Goal: Information Seeking & Learning: Learn about a topic

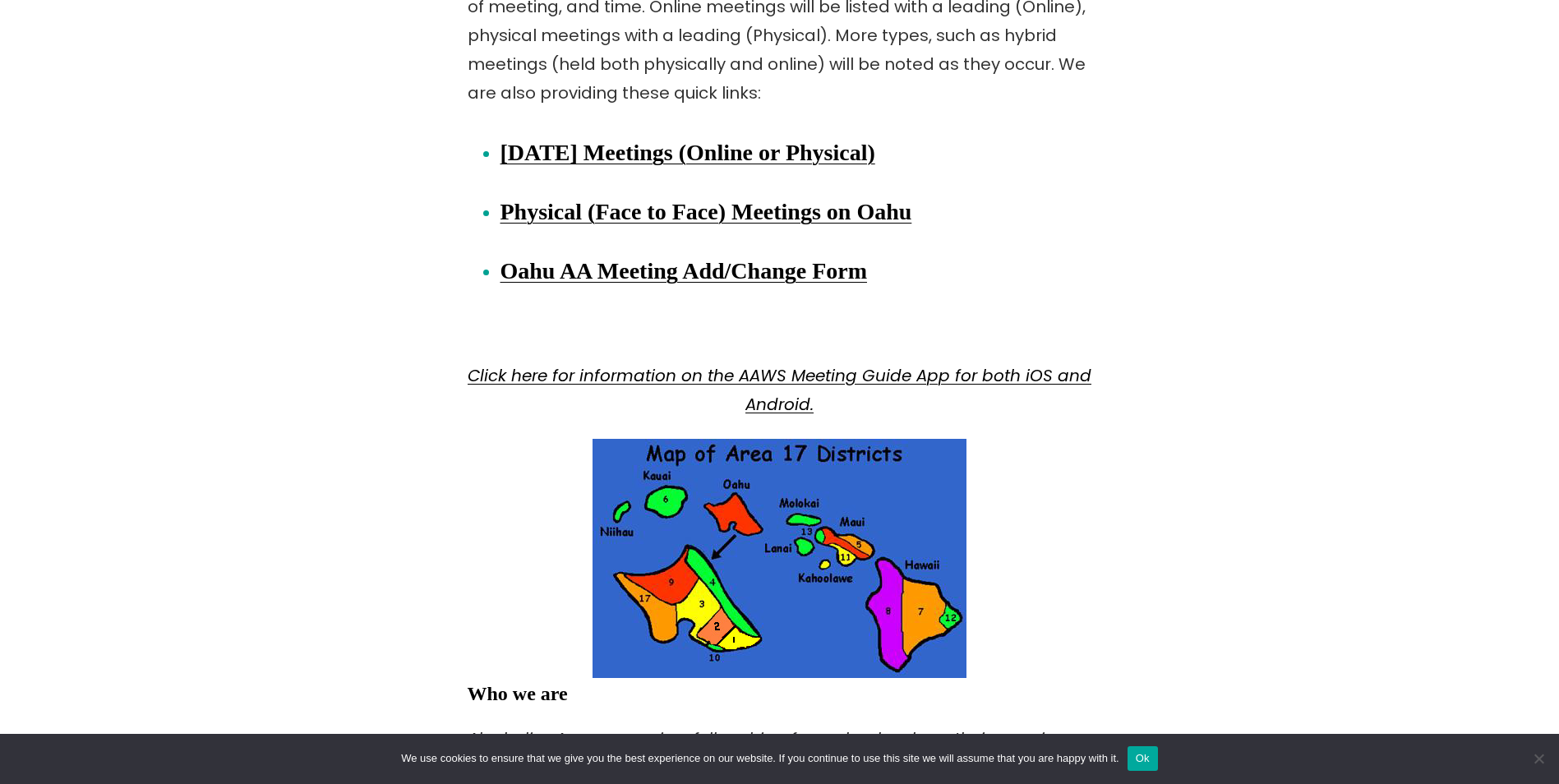
scroll to position [2465, 0]
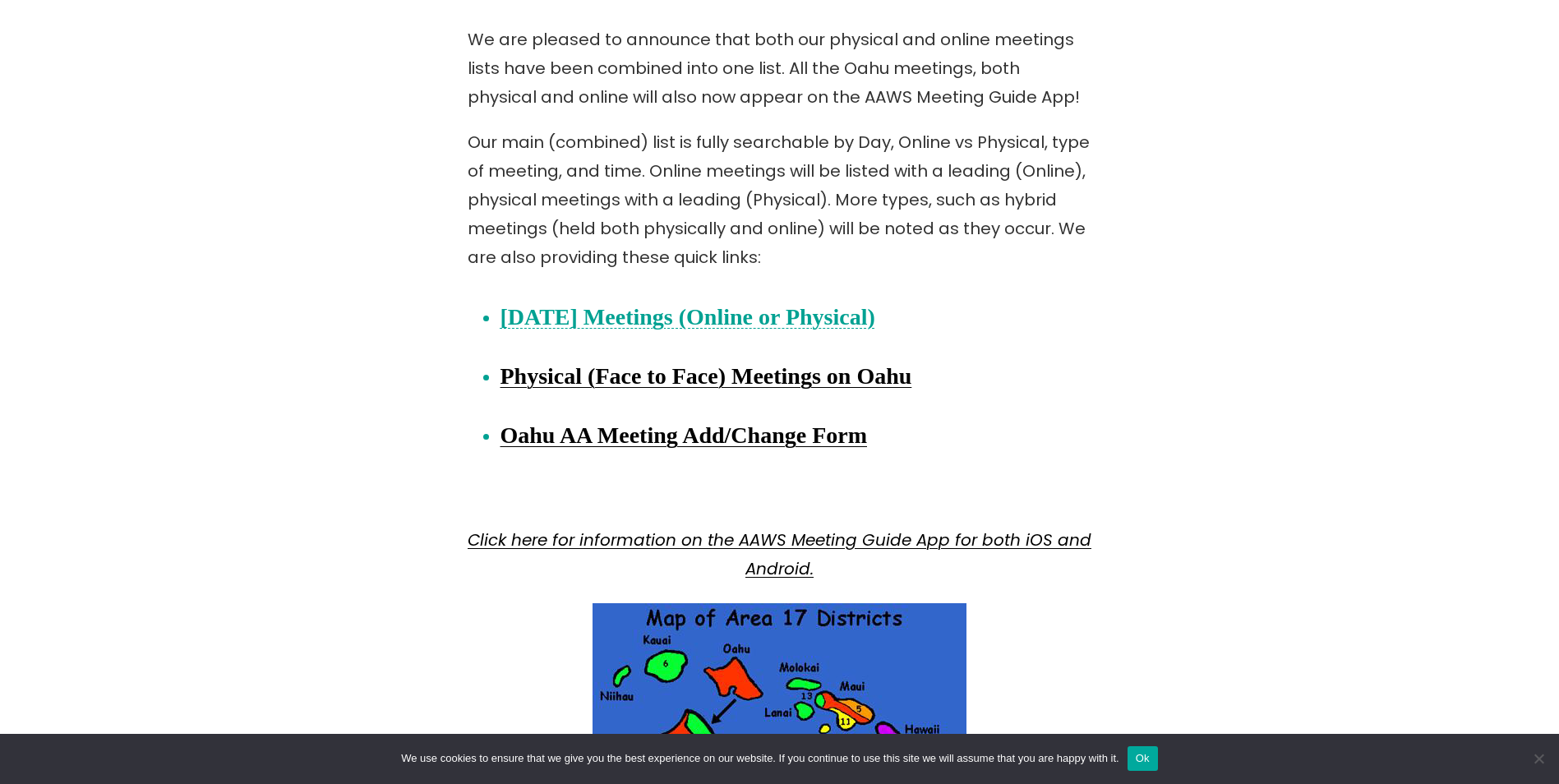
click at [721, 310] on link "[DATE] Meetings (Online or Physical)" at bounding box center [688, 317] width 375 height 26
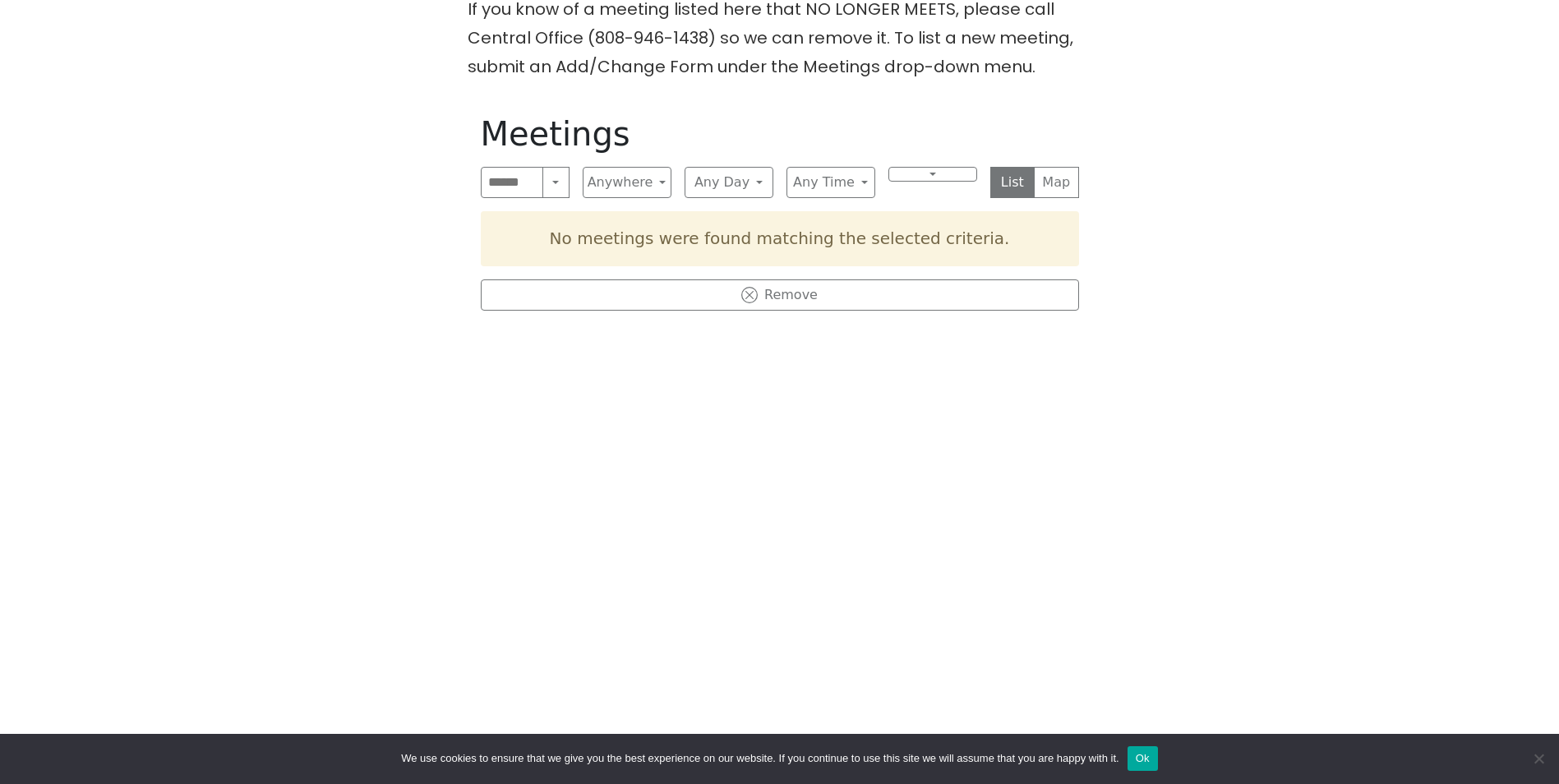
scroll to position [575, 0]
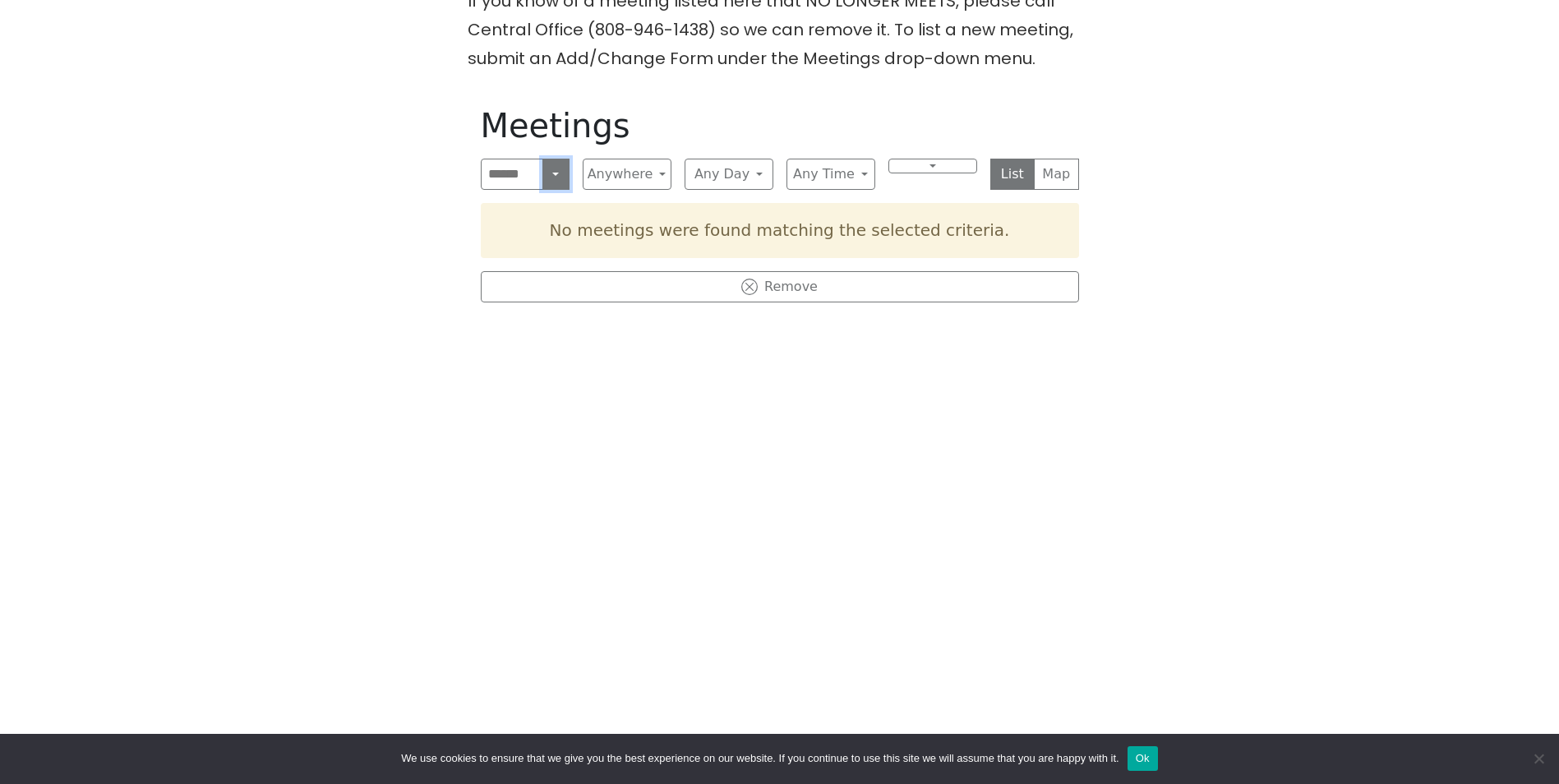
click at [553, 174] on button "Search" at bounding box center [556, 174] width 26 height 32
click at [537, 258] on button "Near Location" at bounding box center [525, 253] width 87 height 53
click at [666, 177] on button "Any Day" at bounding box center [657, 174] width 109 height 32
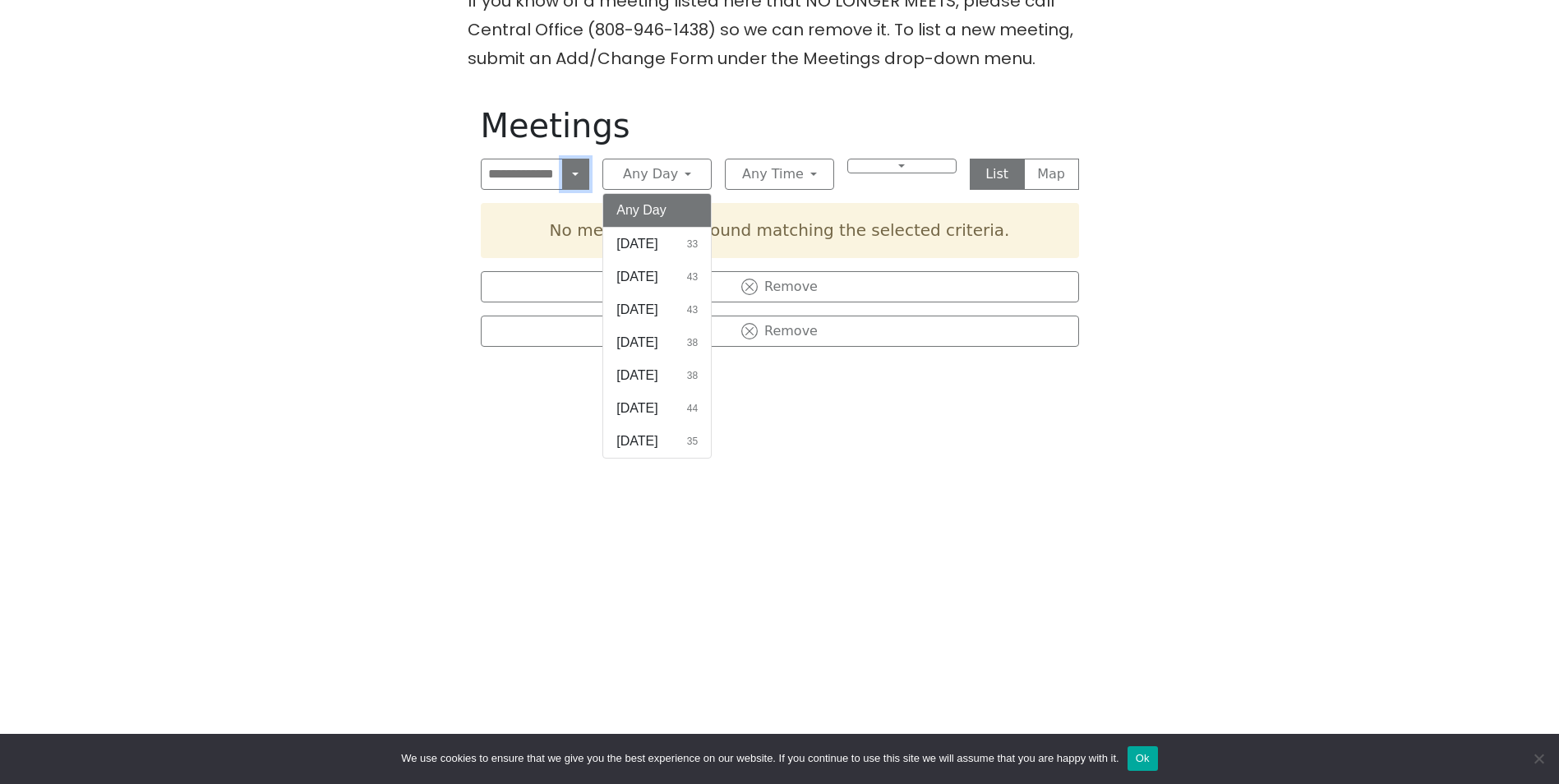
click at [571, 174] on button "Near Location" at bounding box center [576, 174] width 28 height 32
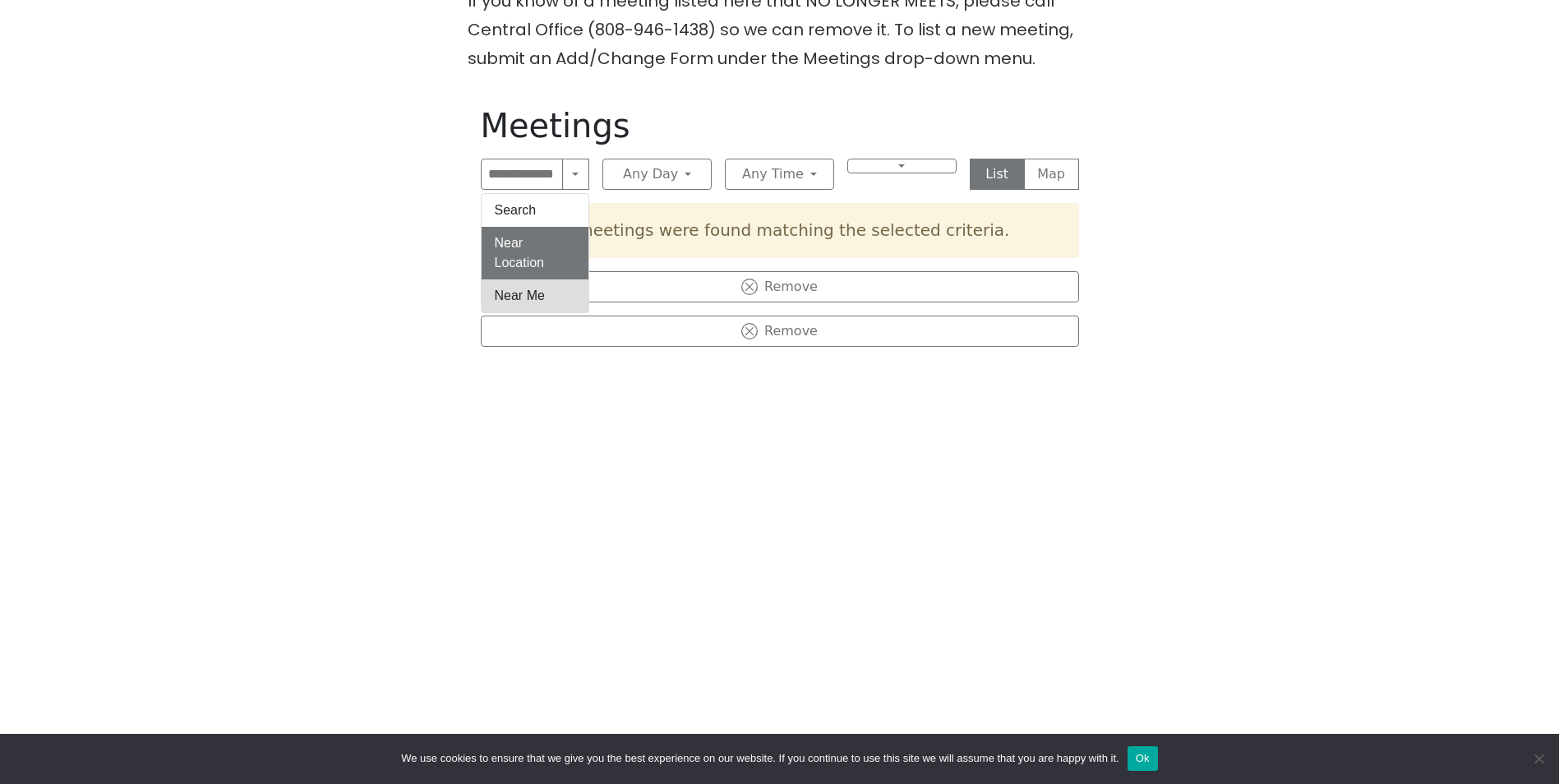
click at [543, 296] on button "Near Me" at bounding box center [535, 295] width 108 height 33
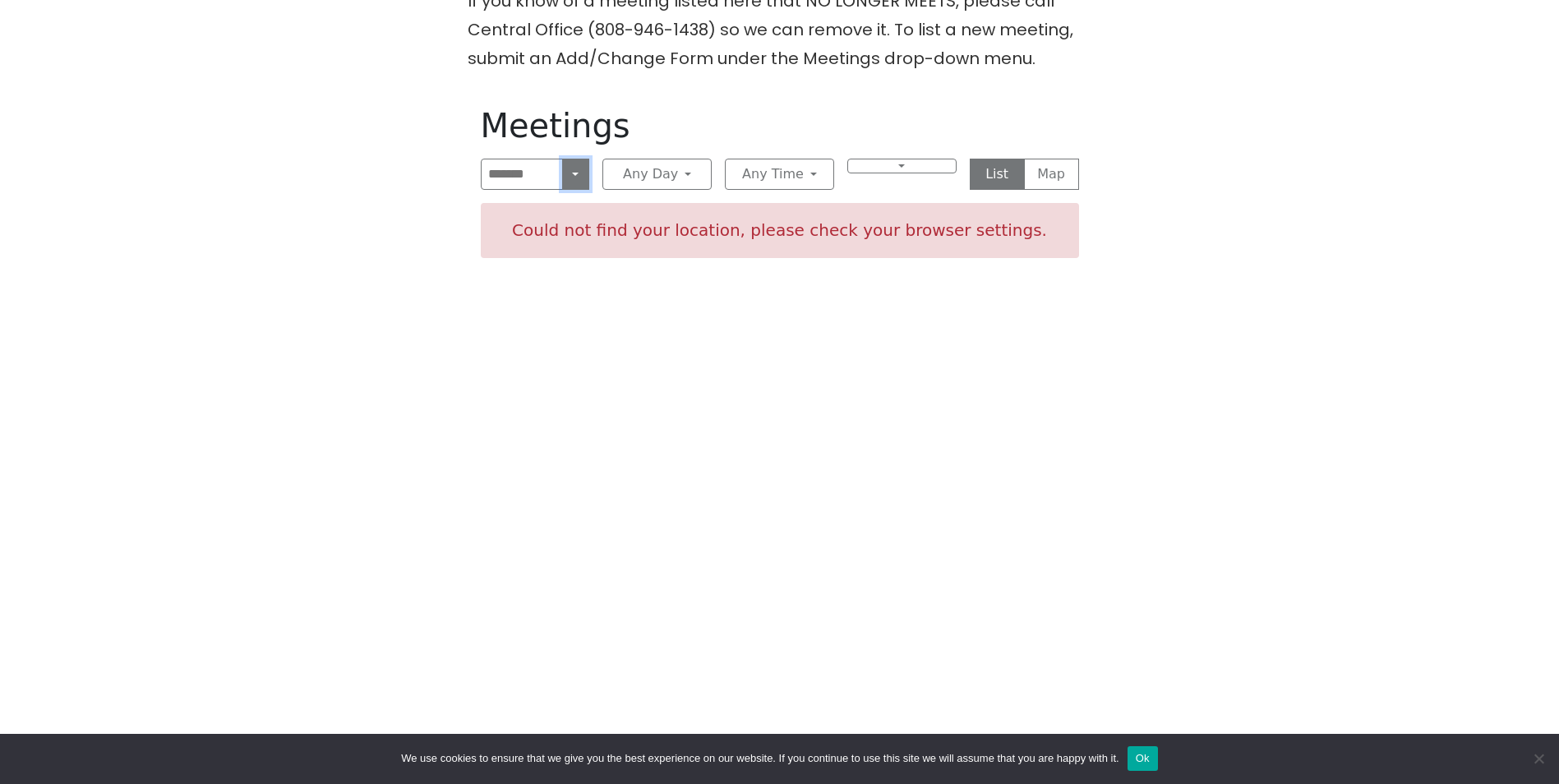
click at [577, 181] on button "Near Me" at bounding box center [576, 174] width 28 height 32
click at [546, 204] on button "Search" at bounding box center [535, 210] width 108 height 33
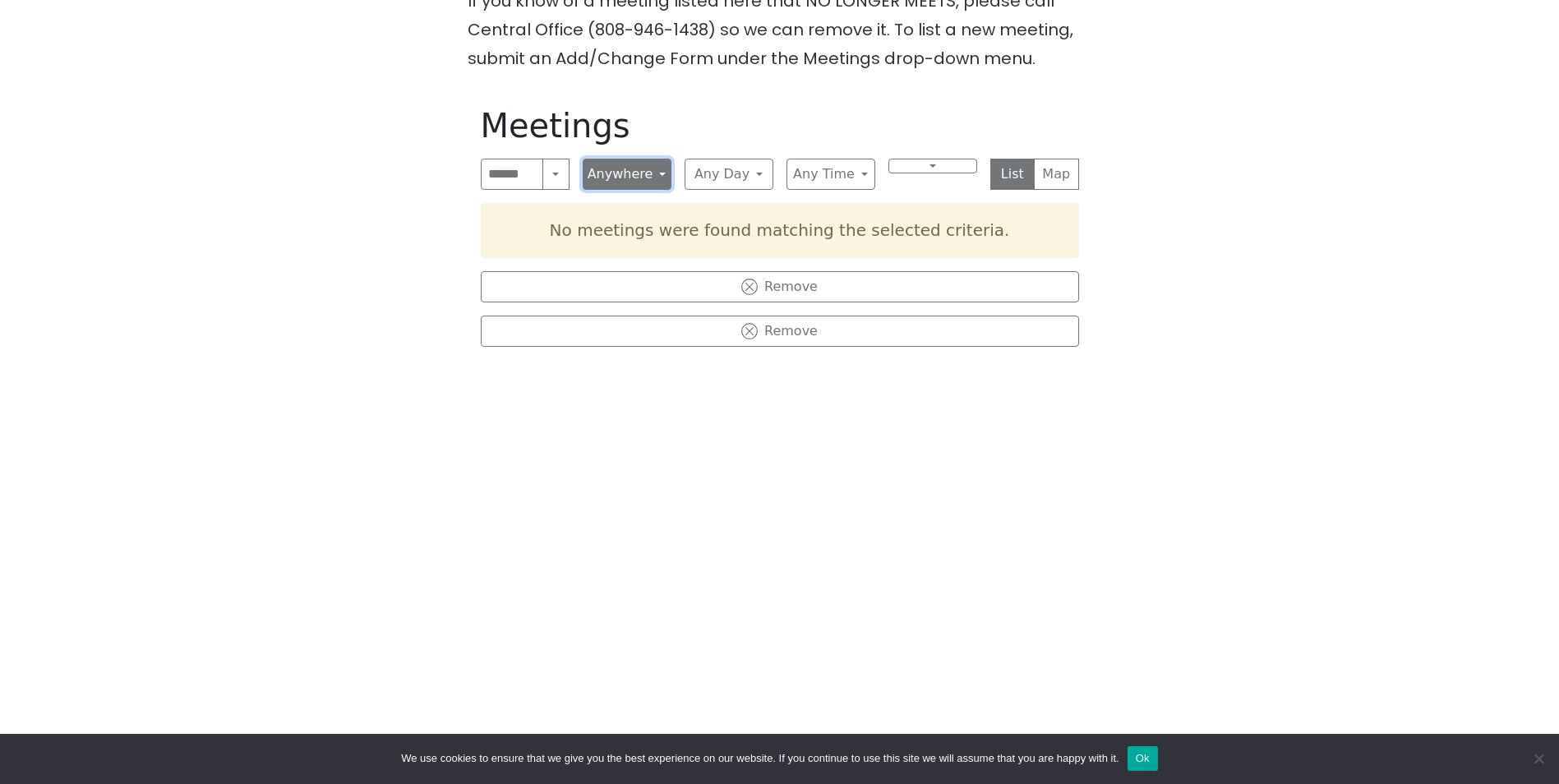
click at [649, 173] on button "Anywhere" at bounding box center [627, 174] width 89 height 32
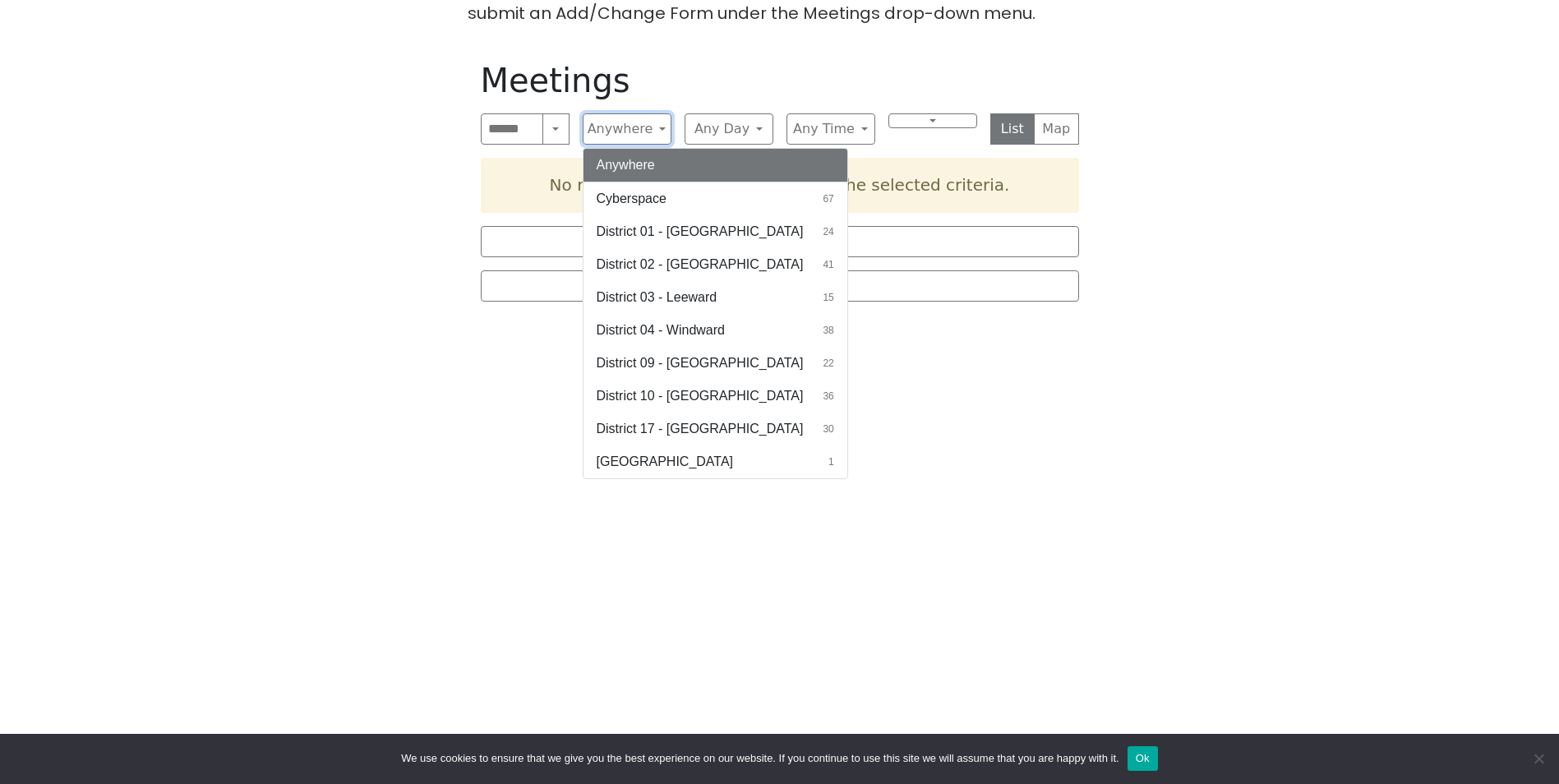
scroll to position [575, 0]
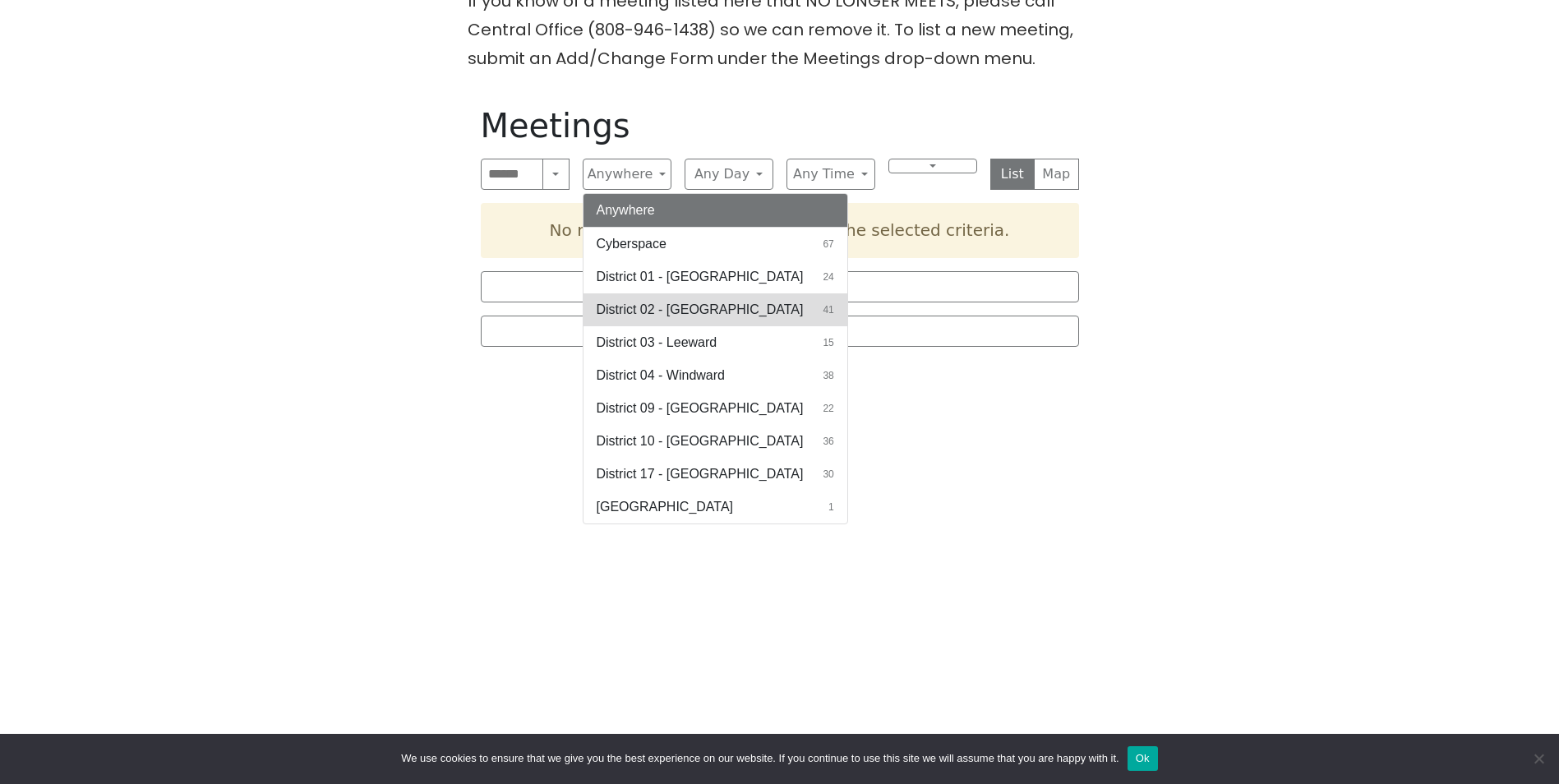
click at [716, 311] on span "District 02 - Honolulu" at bounding box center [700, 310] width 207 height 20
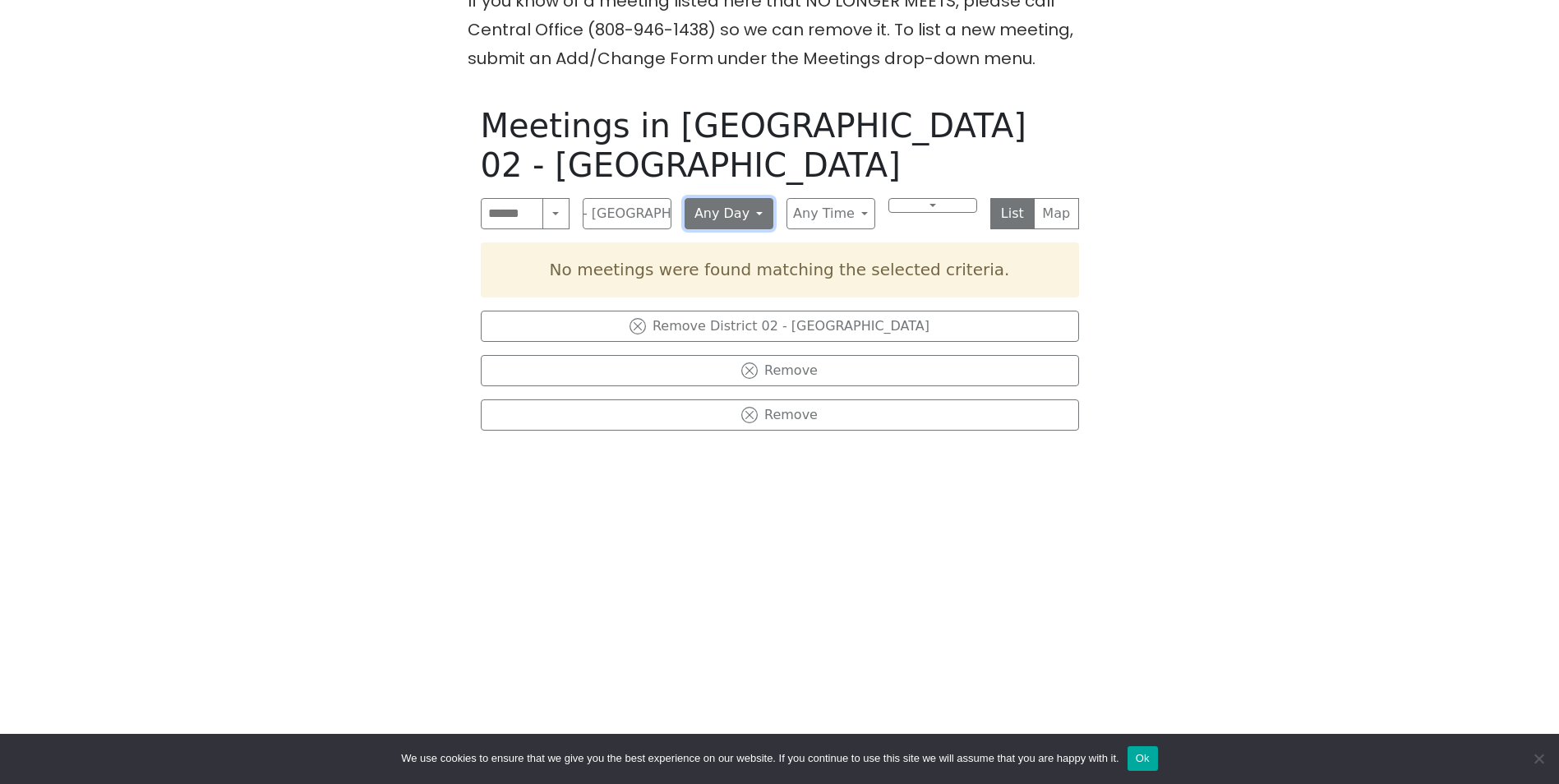
click at [738, 198] on button "Any Day" at bounding box center [729, 213] width 89 height 32
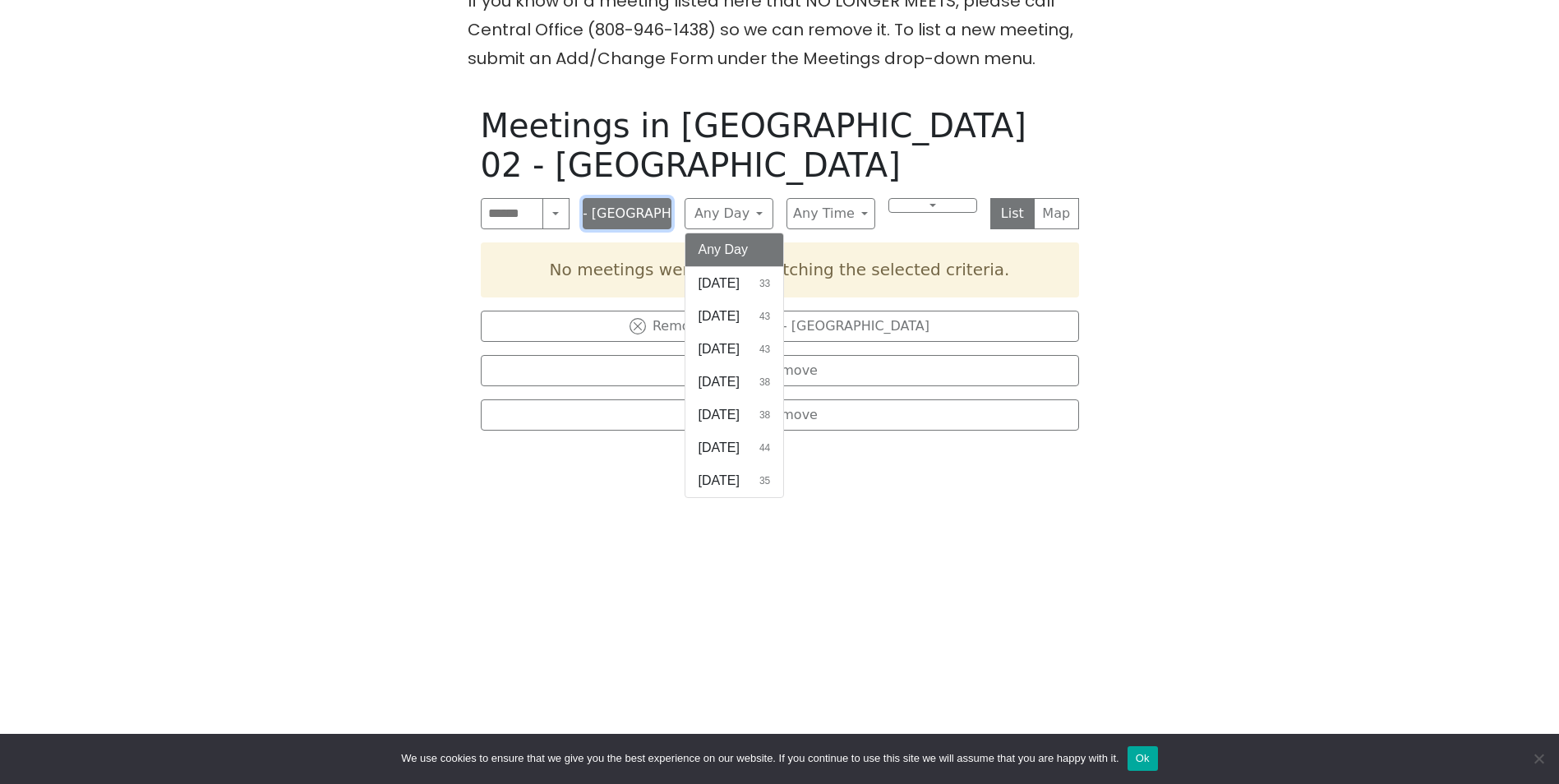
click at [659, 198] on button "District 02 - Honolulu" at bounding box center [627, 213] width 89 height 32
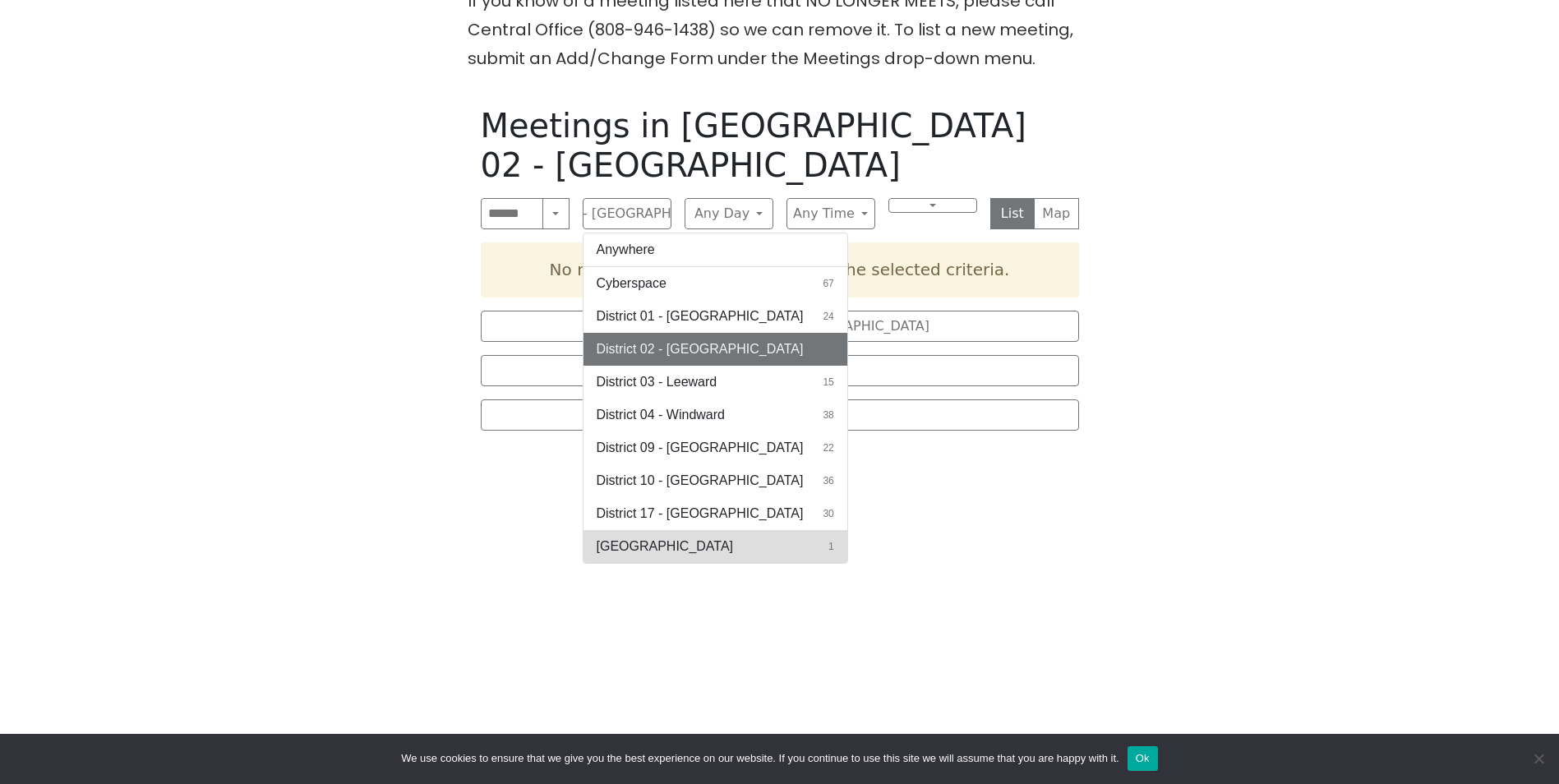
click at [668, 530] on button "Honolulu 1" at bounding box center [715, 546] width 264 height 33
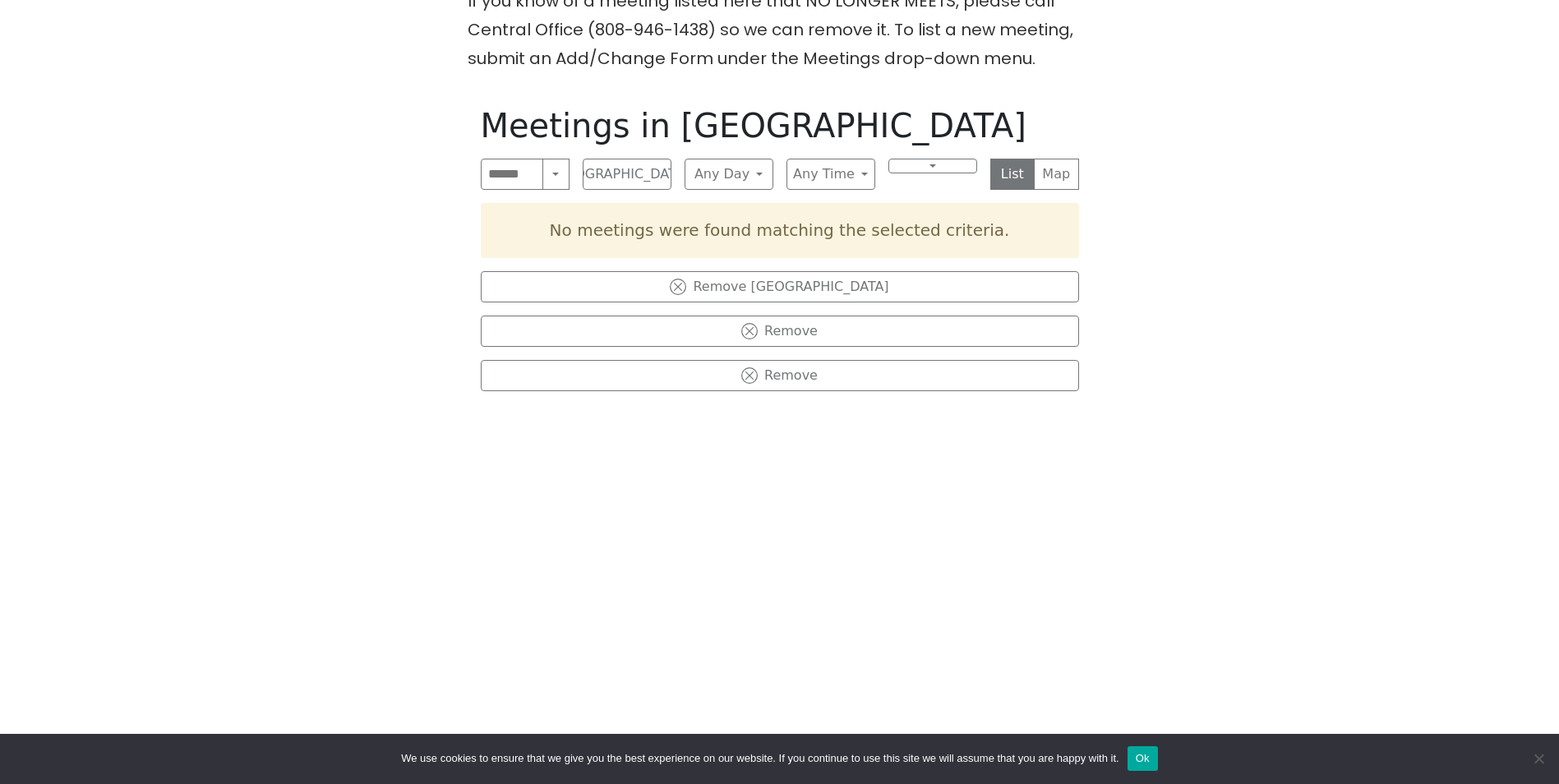
click at [732, 190] on div "Meetings in Honolulu Search Near Location Near Me Honolulu Anywhere Cyberspace …" at bounding box center [780, 485] width 625 height 784
click at [732, 174] on button "Any Day" at bounding box center [729, 174] width 89 height 32
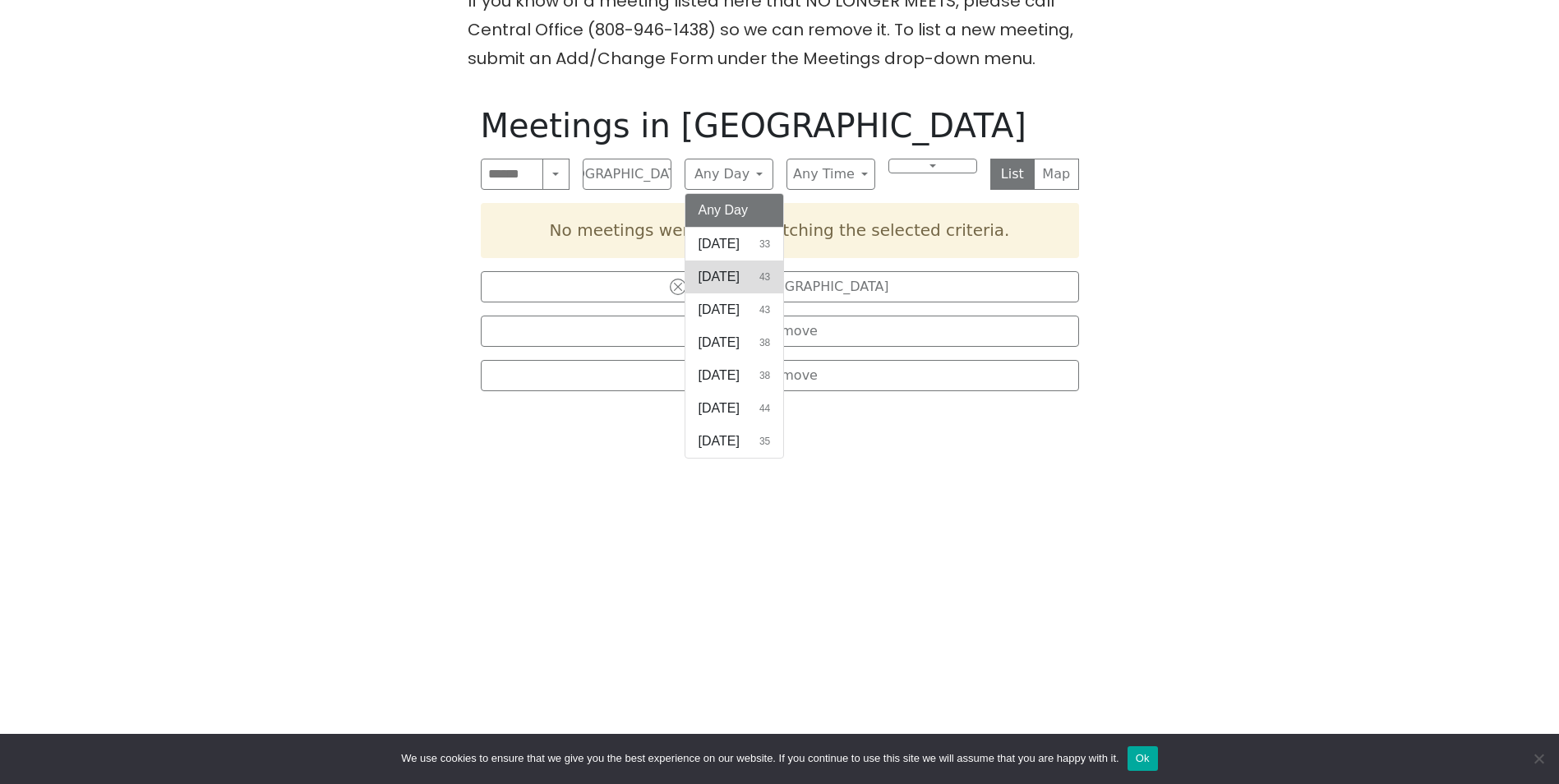
click at [740, 276] on span "Monday" at bounding box center [719, 276] width 41 height 20
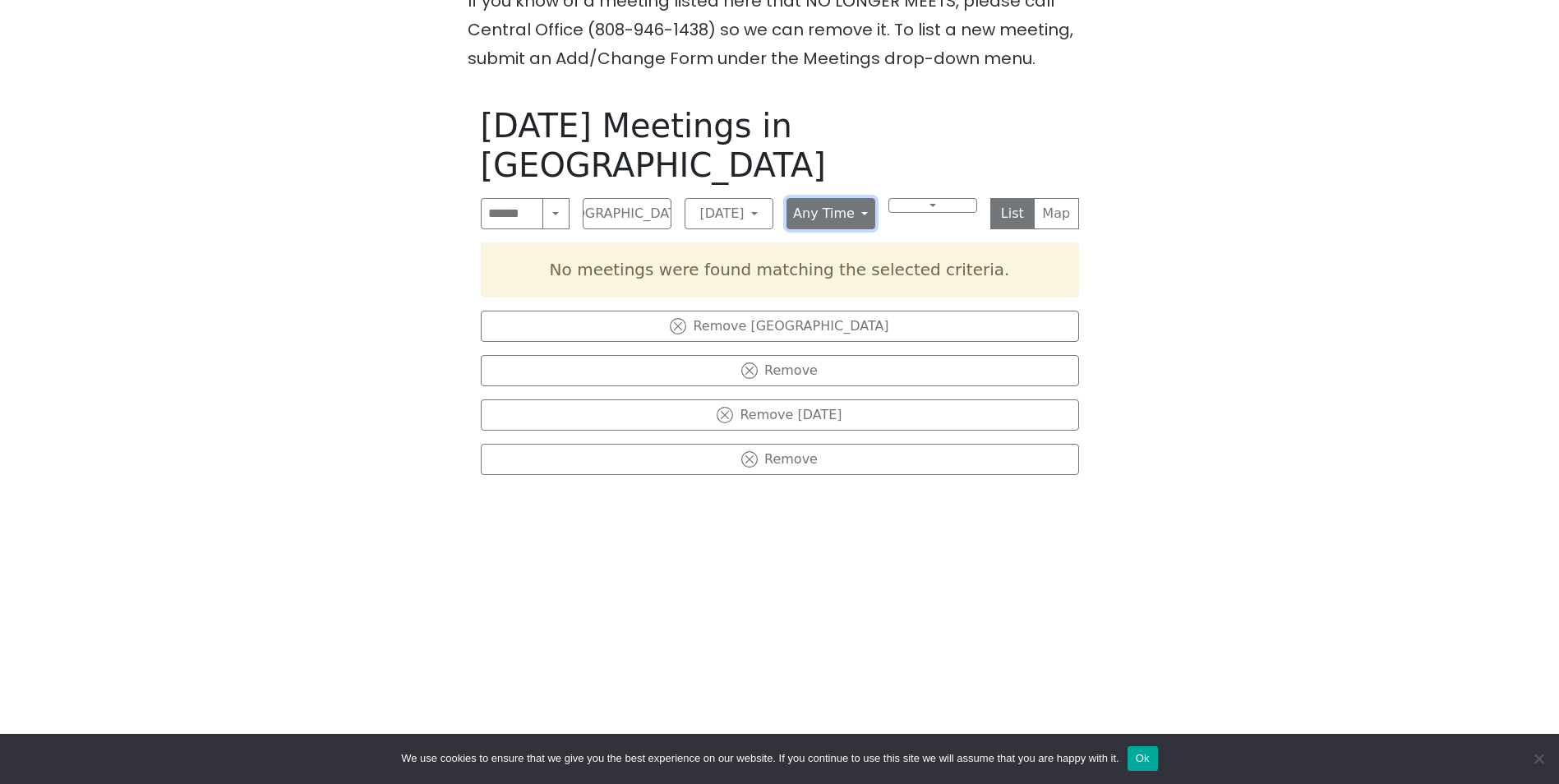
click at [833, 198] on button "Any Time" at bounding box center [831, 213] width 89 height 32
click at [838, 300] on button "Midday 32" at bounding box center [842, 317] width 110 height 33
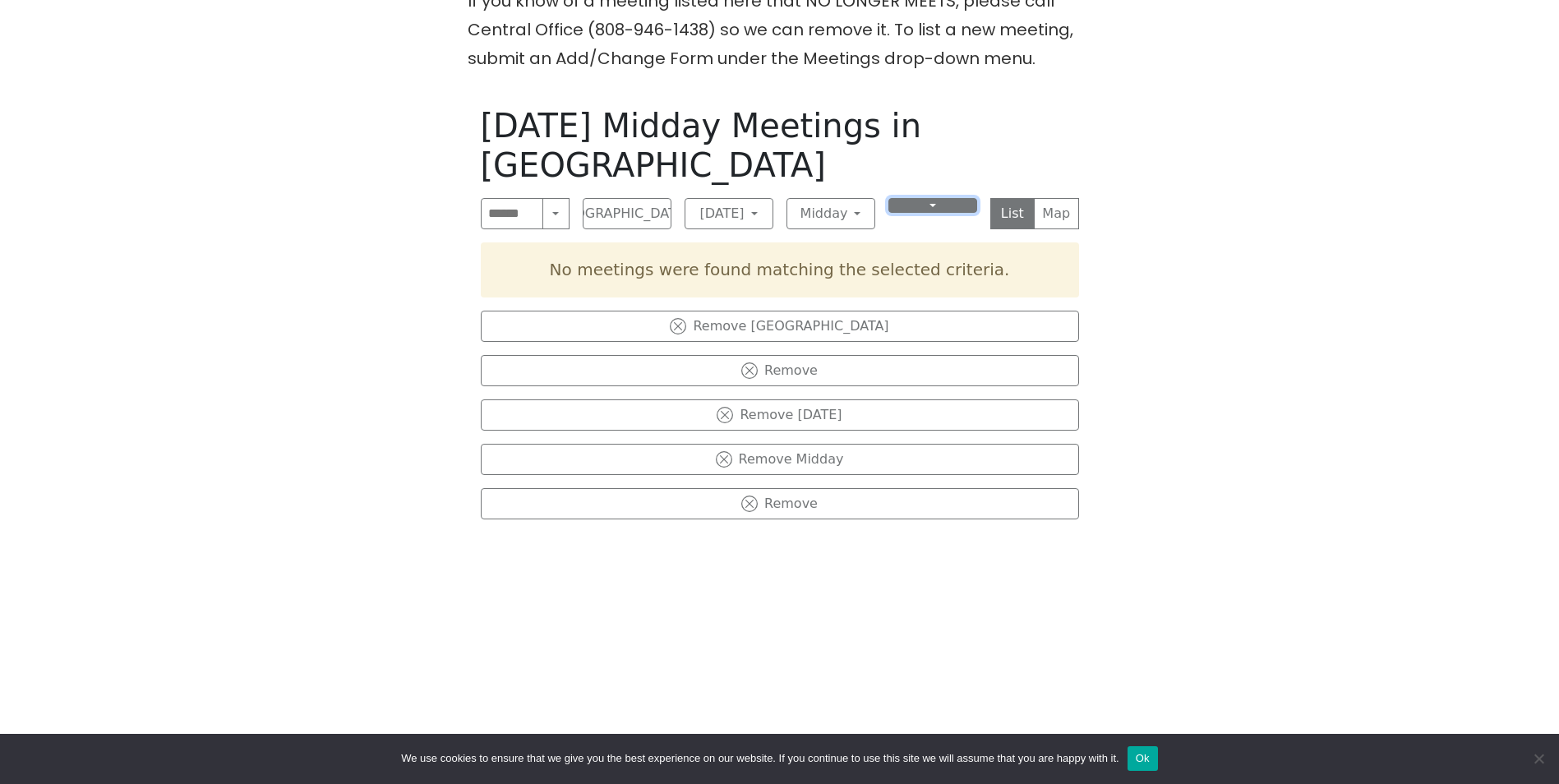
click at [920, 198] on button at bounding box center [933, 205] width 89 height 15
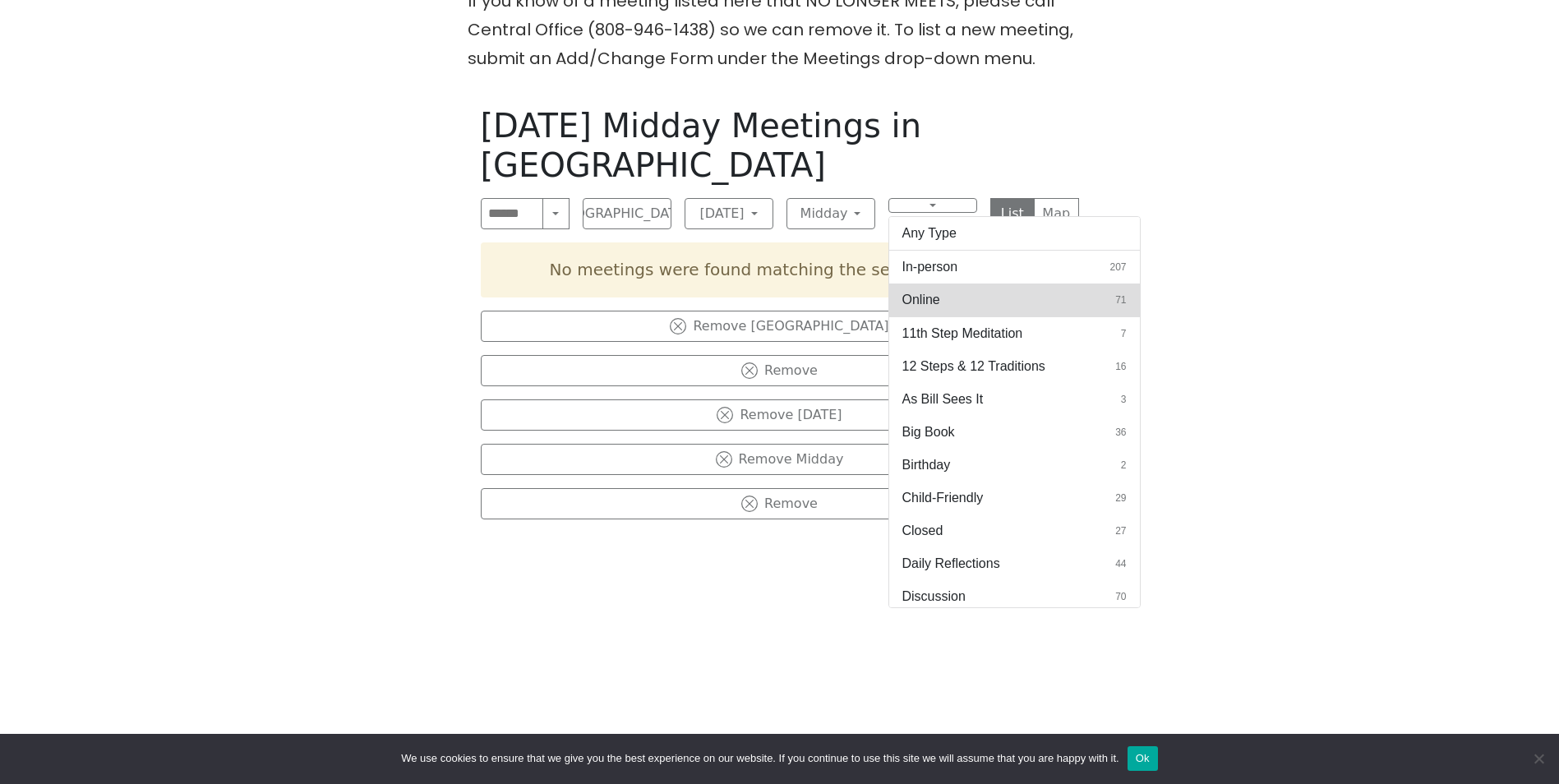
click at [973, 283] on button "Online 71" at bounding box center [1015, 299] width 251 height 33
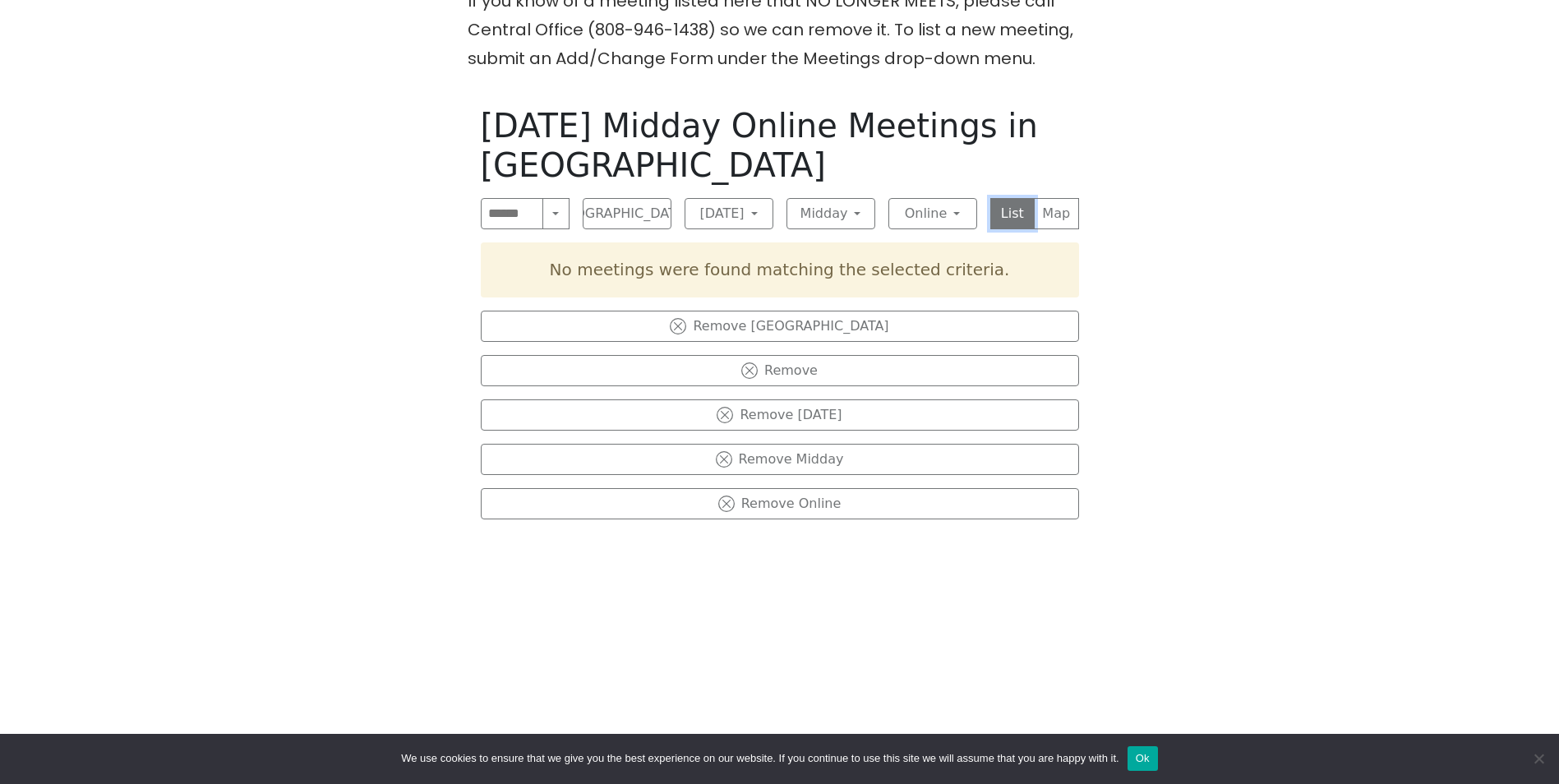
click at [1007, 215] on button "List" at bounding box center [1013, 213] width 45 height 32
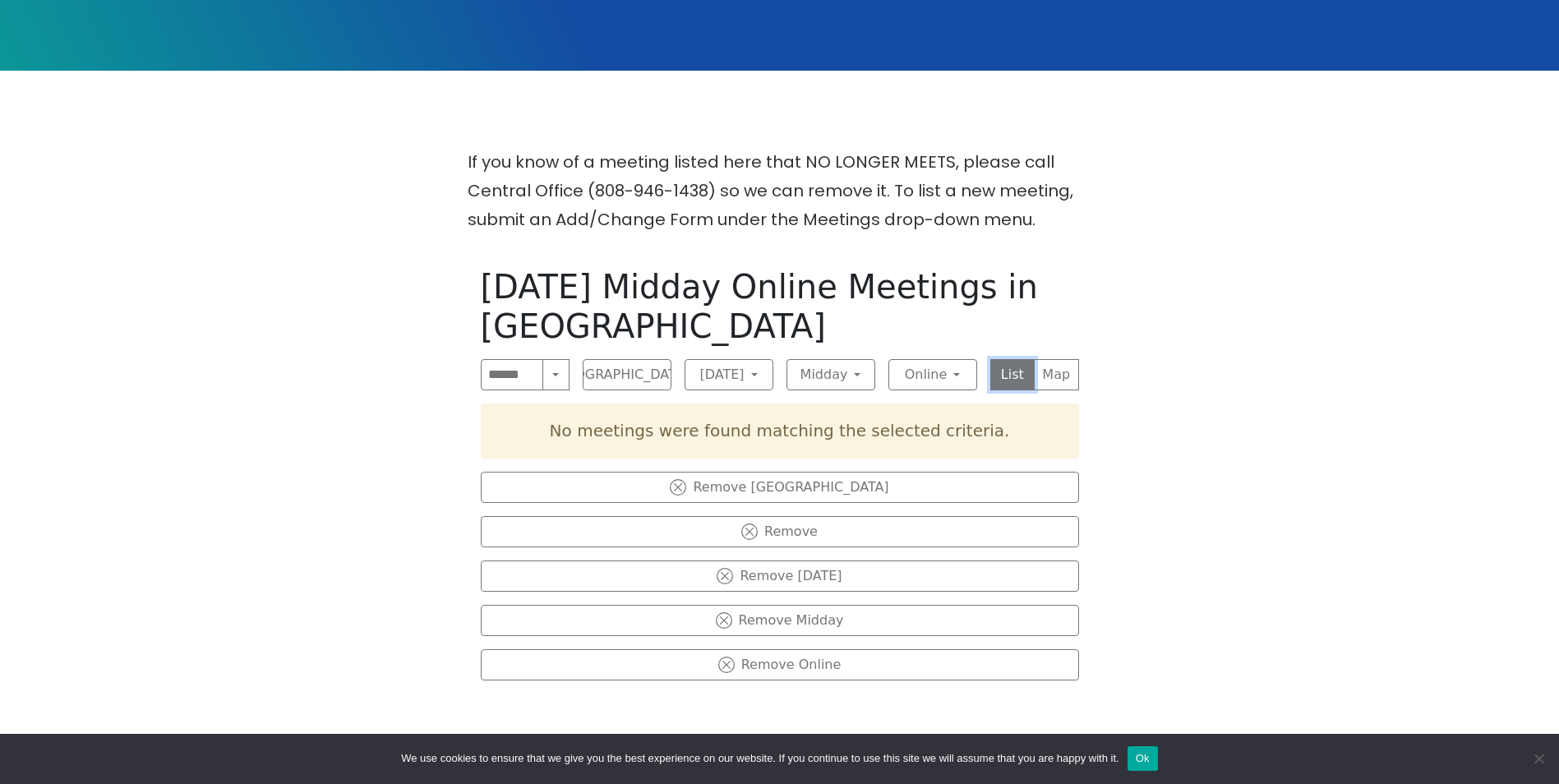
scroll to position [493, 0]
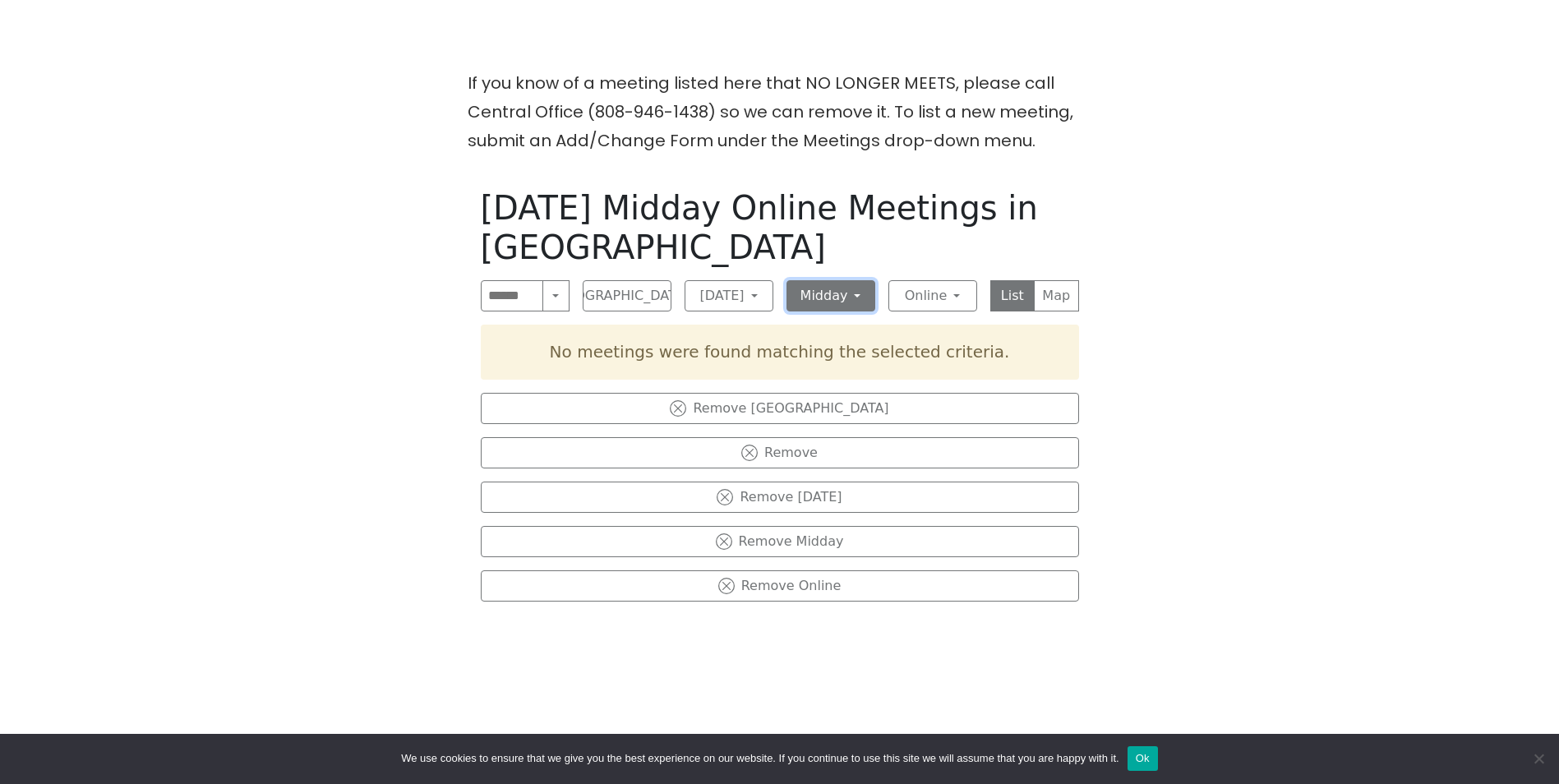
click at [870, 295] on button "Midday" at bounding box center [831, 295] width 89 height 32
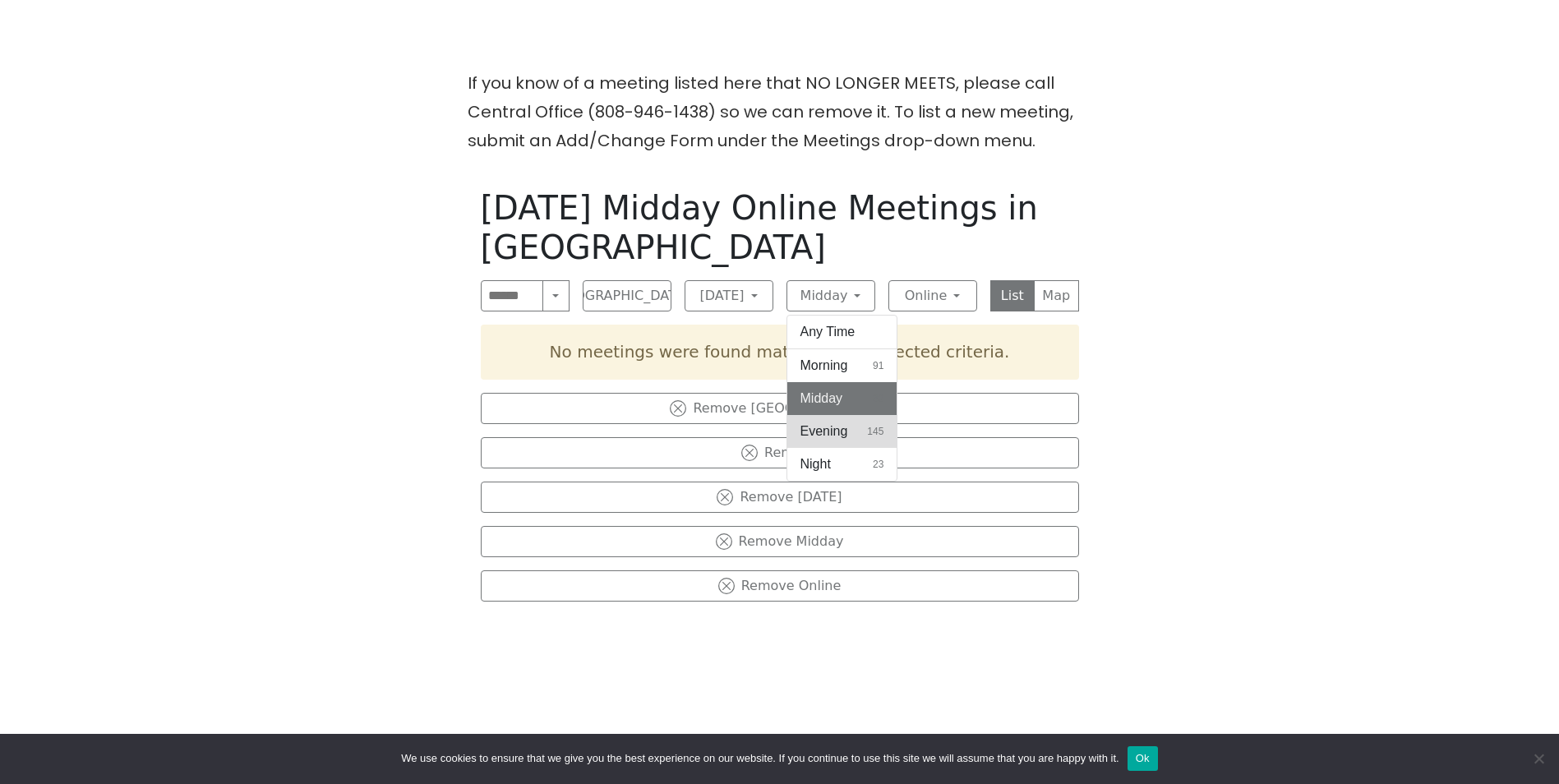
click at [853, 431] on button "Evening 145" at bounding box center [842, 431] width 110 height 33
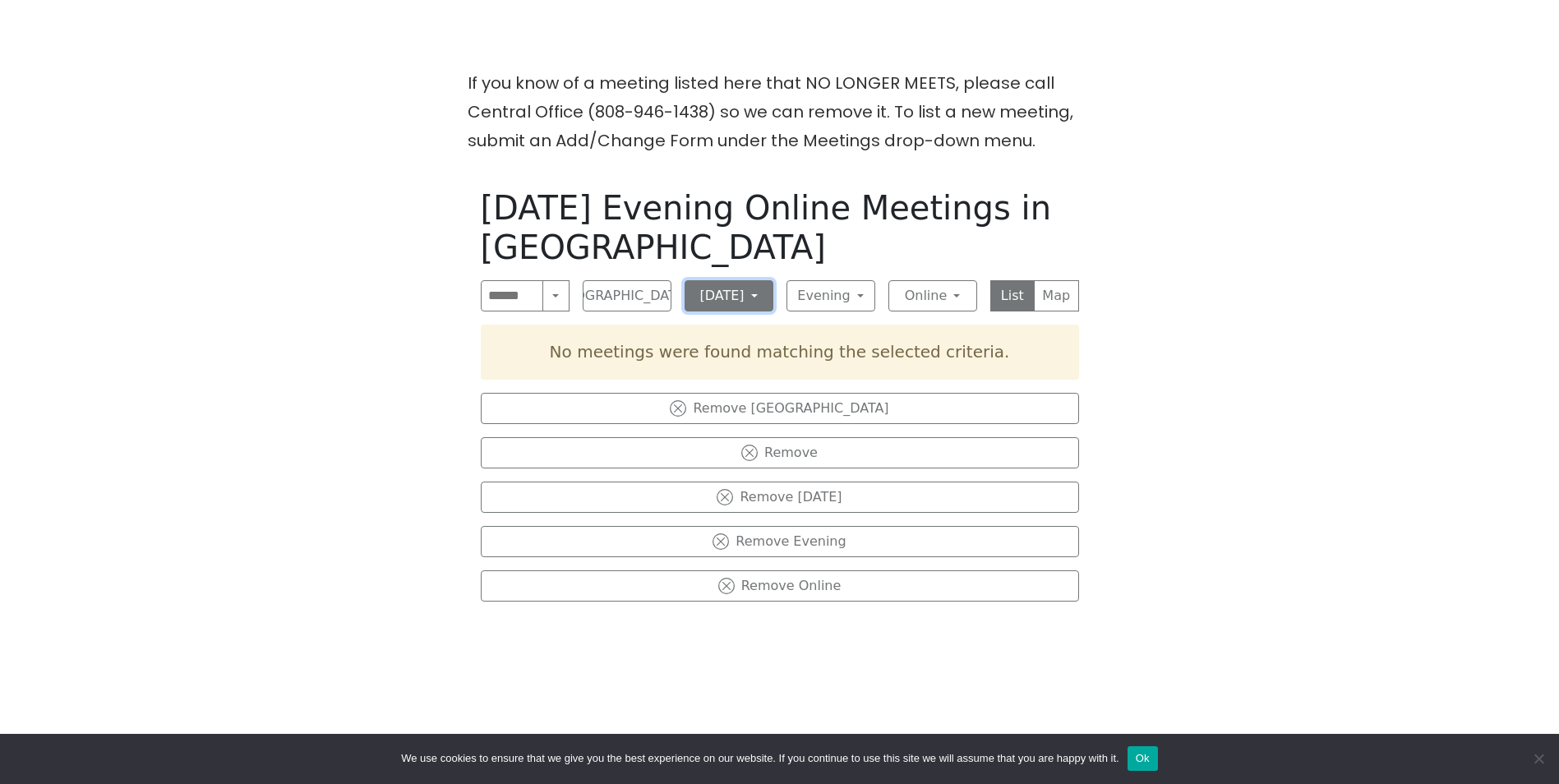
click at [761, 293] on button "Monday" at bounding box center [729, 295] width 89 height 32
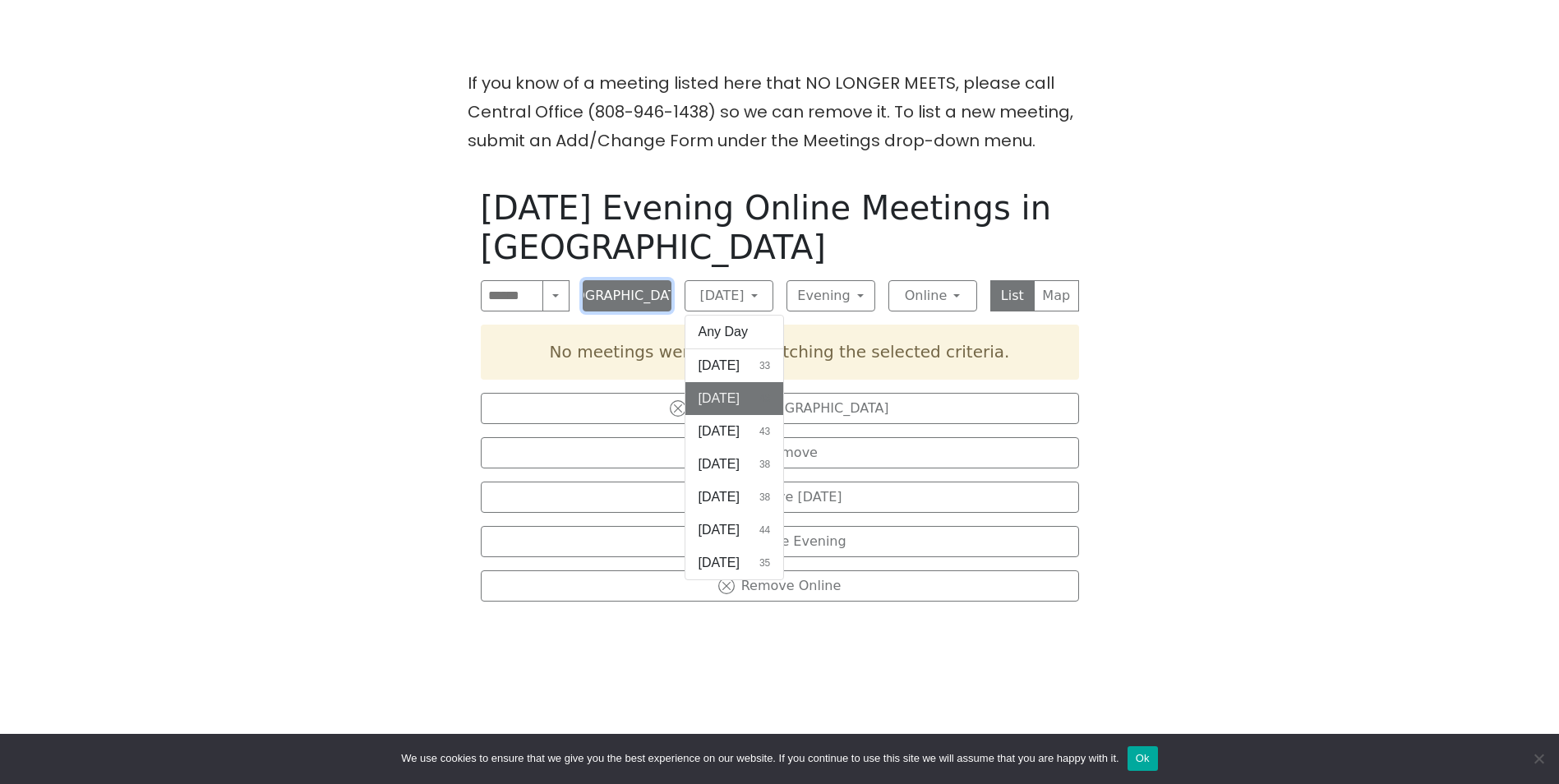
click at [662, 299] on button "Honolulu" at bounding box center [627, 295] width 89 height 32
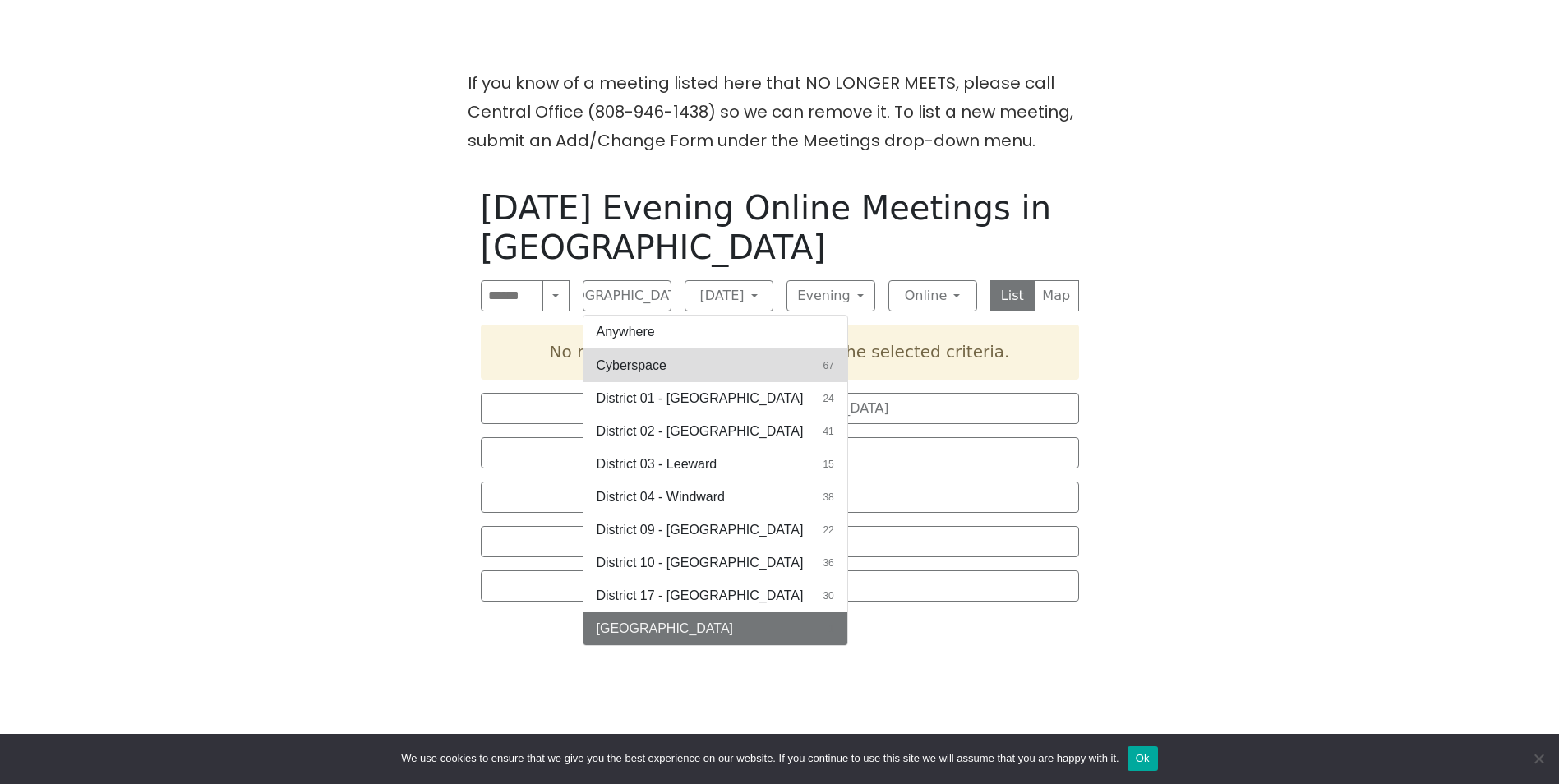
click at [706, 362] on button "Cyberspace 67" at bounding box center [715, 365] width 264 height 33
